Goal: Information Seeking & Learning: Learn about a topic

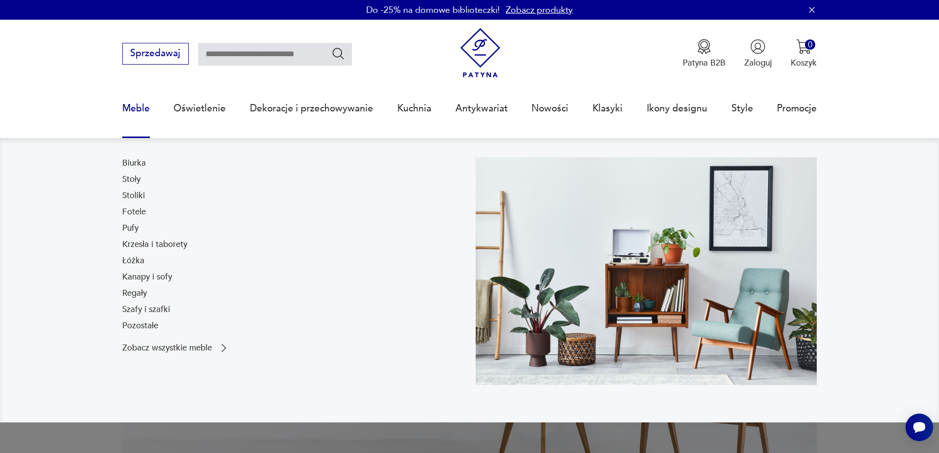
click at [139, 108] on link "Meble" at bounding box center [136, 108] width 28 height 45
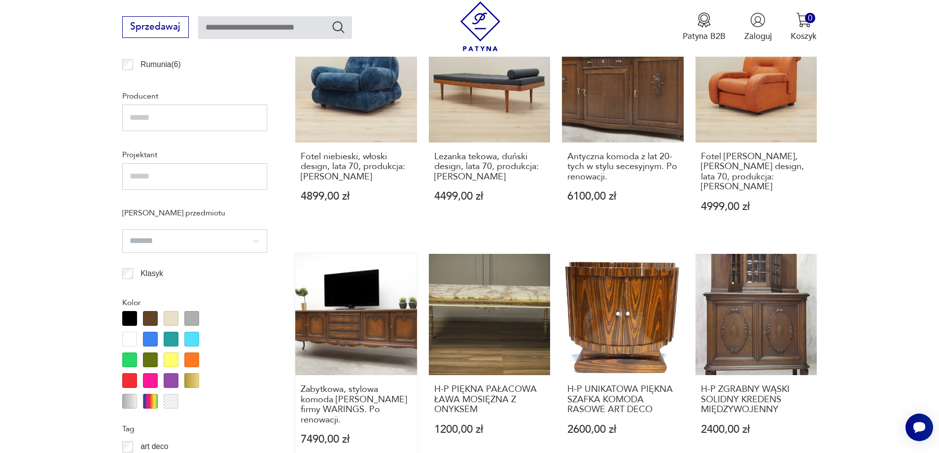
scroll to position [935, 0]
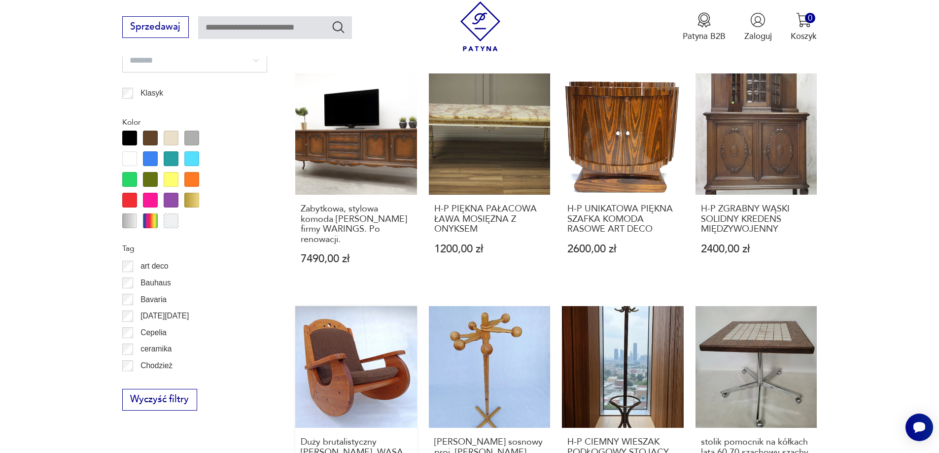
click at [342, 317] on link "Duży brutalistyczny [PERSON_NAME]. WASA 1987 3600,00 zł" at bounding box center [356, 408] width 122 height 204
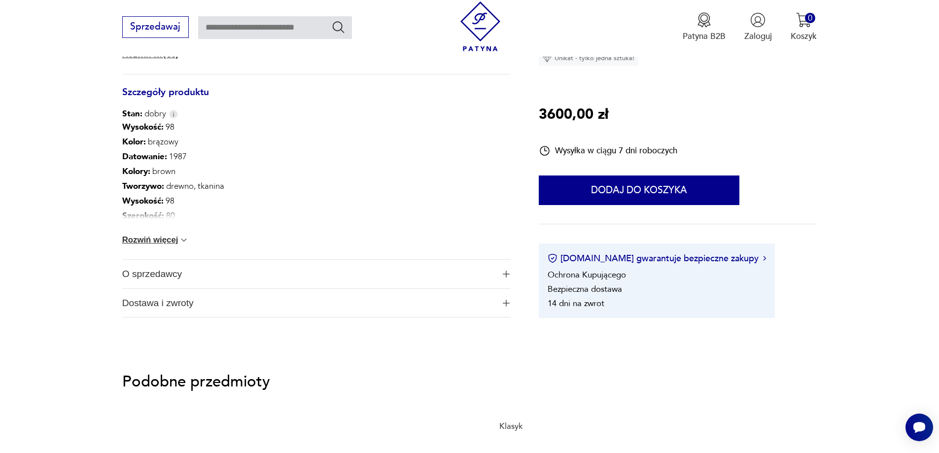
scroll to position [542, 0]
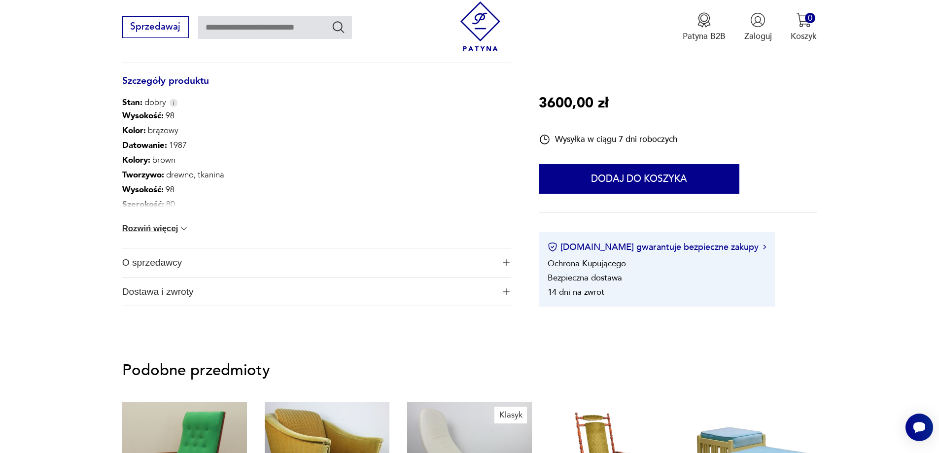
click at [146, 262] on span "O sprzedawcy" at bounding box center [308, 262] width 372 height 29
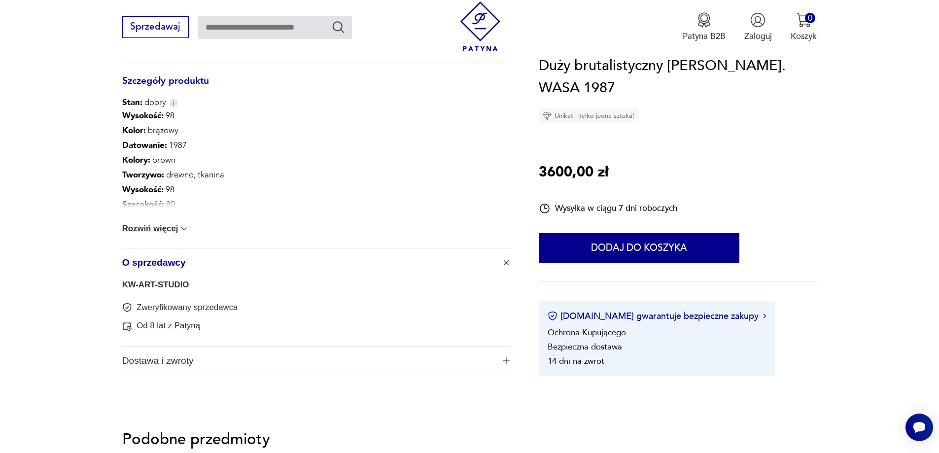
click at [148, 281] on link "KW-ART-STUDIO" at bounding box center [155, 284] width 67 height 9
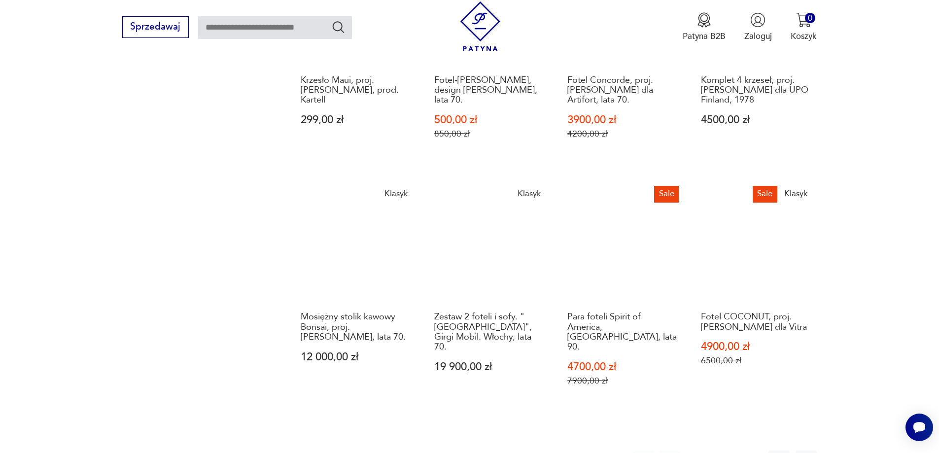
scroll to position [987, 0]
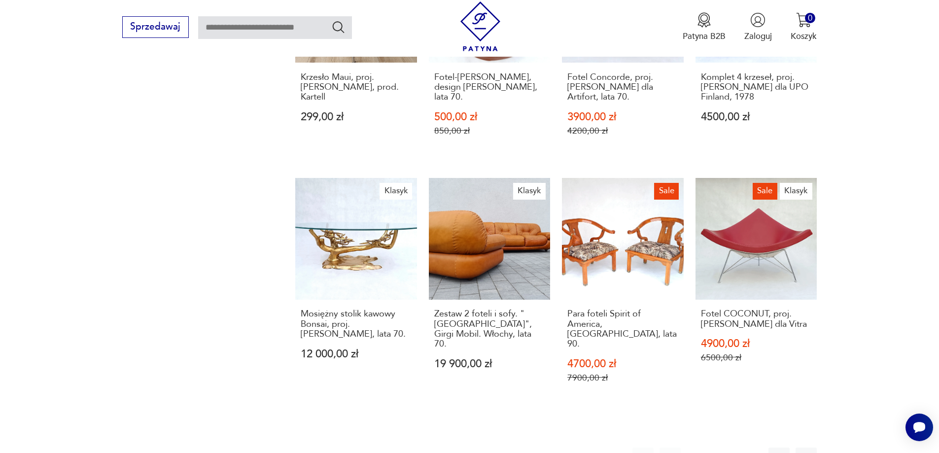
click at [752, 447] on button "3" at bounding box center [751, 457] width 21 height 21
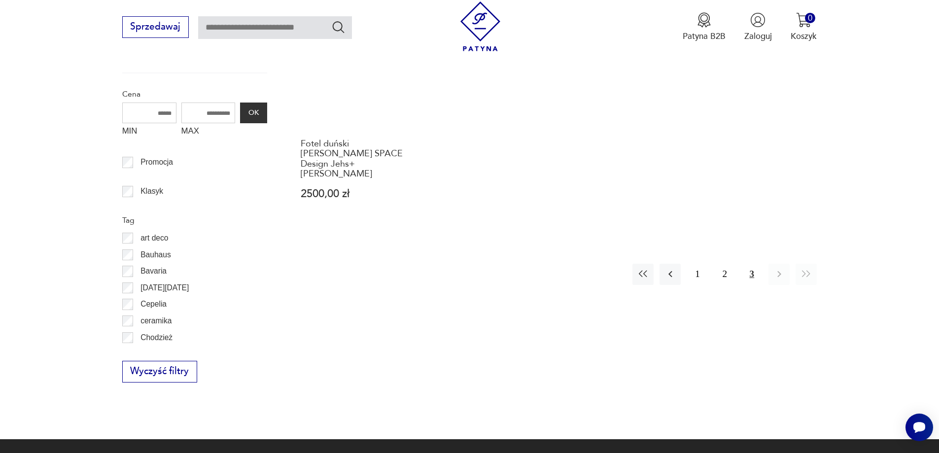
scroll to position [445, 0]
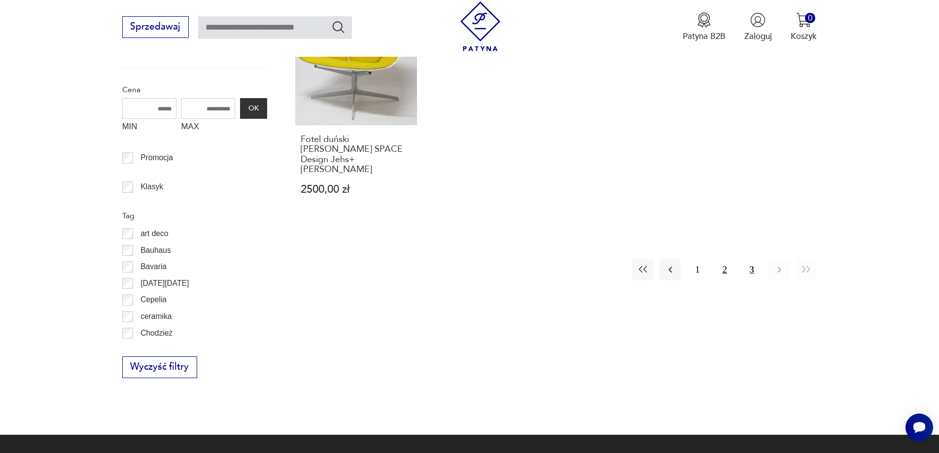
click at [730, 259] on button "2" at bounding box center [724, 269] width 21 height 21
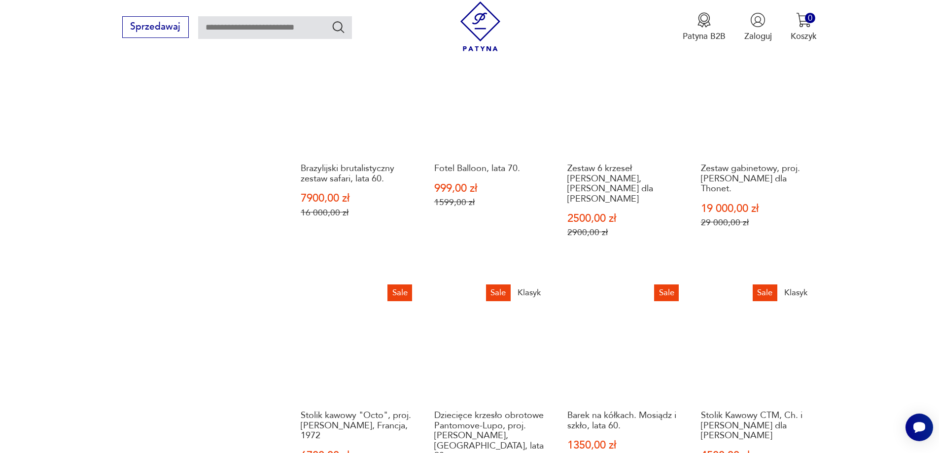
scroll to position [987, 0]
